Goal: Task Accomplishment & Management: Manage account settings

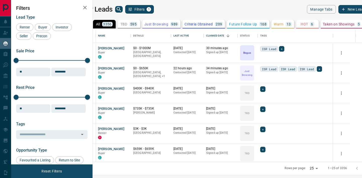
scroll to position [133, 267]
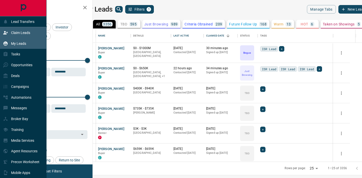
click at [5, 34] on icon at bounding box center [5, 32] width 5 height 5
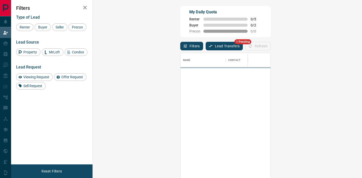
scroll to position [134, 258]
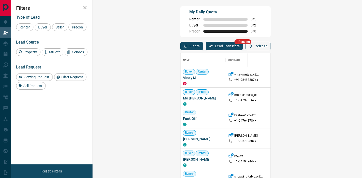
click at [206, 48] on button "Lead Transfers" at bounding box center [224, 46] width 37 height 9
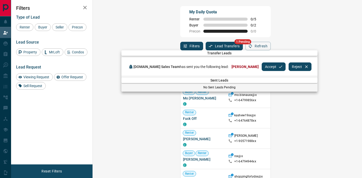
click at [262, 72] on div "Accept Reject" at bounding box center [287, 67] width 50 height 12
click at [262, 68] on button "Accept" at bounding box center [274, 66] width 24 height 9
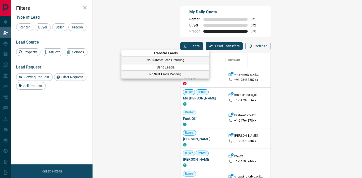
click at [177, 39] on div at bounding box center [181, 89] width 362 height 178
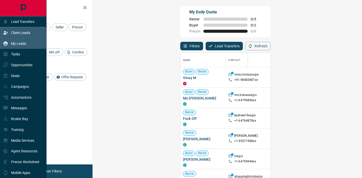
click at [4, 40] on div "My Leads" at bounding box center [14, 43] width 23 height 8
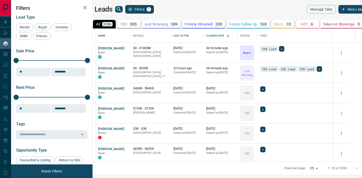
scroll to position [133, 267]
